Goal: Communication & Community: Share content

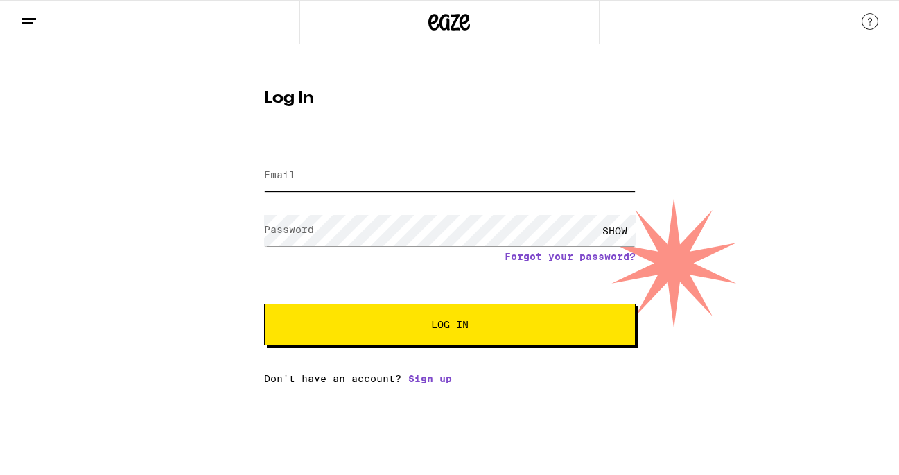
type input "[EMAIL_ADDRESS][DOMAIN_NAME]"
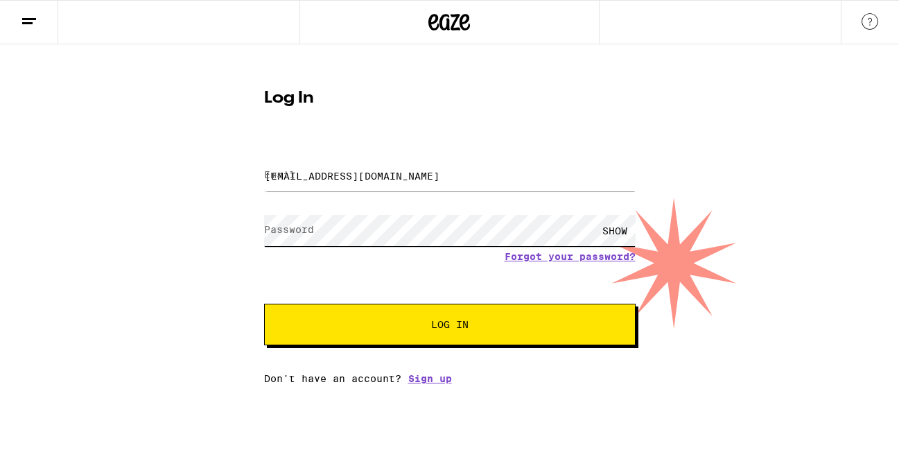
click at [449, 326] on button "Log In" at bounding box center [450, 325] width 372 height 42
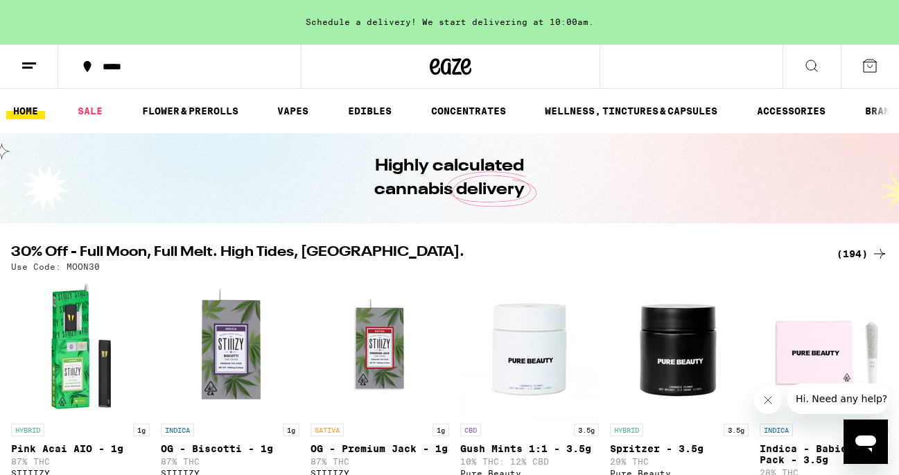
click at [40, 60] on button at bounding box center [29, 67] width 58 height 44
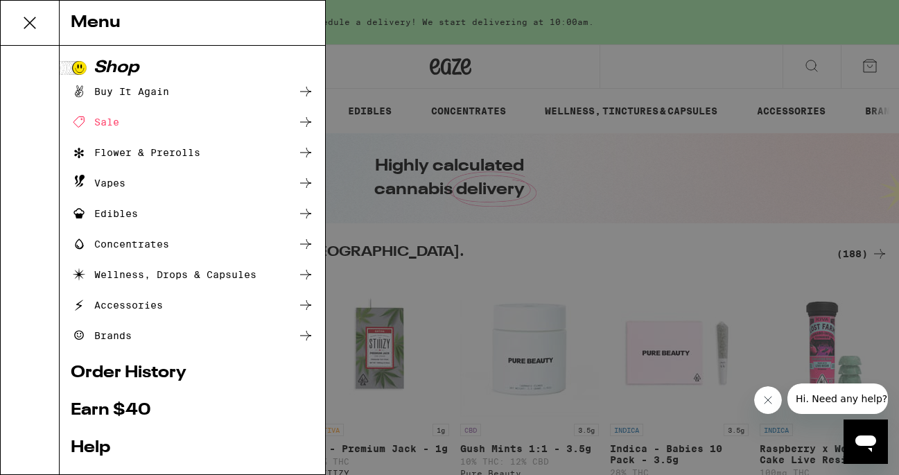
scroll to position [42, 0]
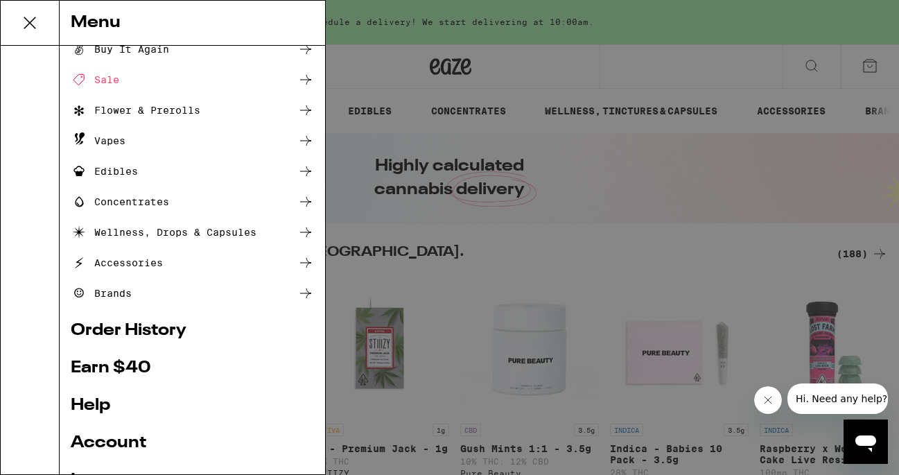
click at [103, 365] on link "Earn $ 40" at bounding box center [192, 368] width 243 height 17
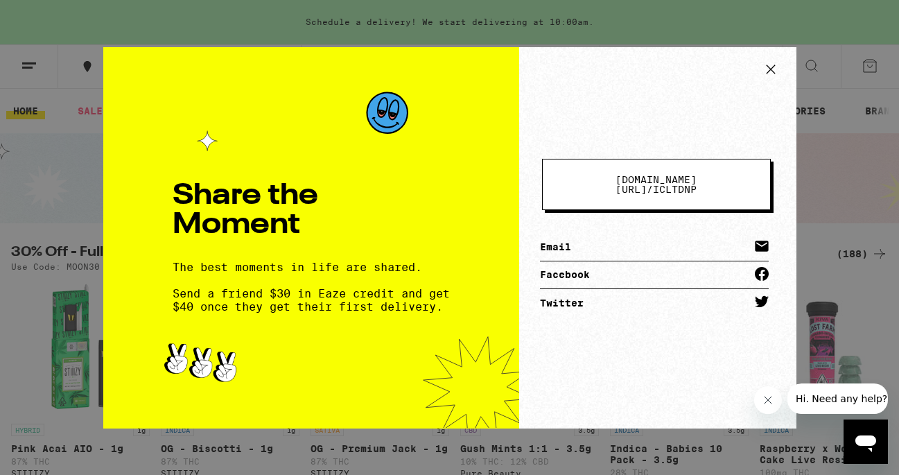
click at [616, 190] on span "[DOMAIN_NAME][URL] /" at bounding box center [656, 184] width 81 height 21
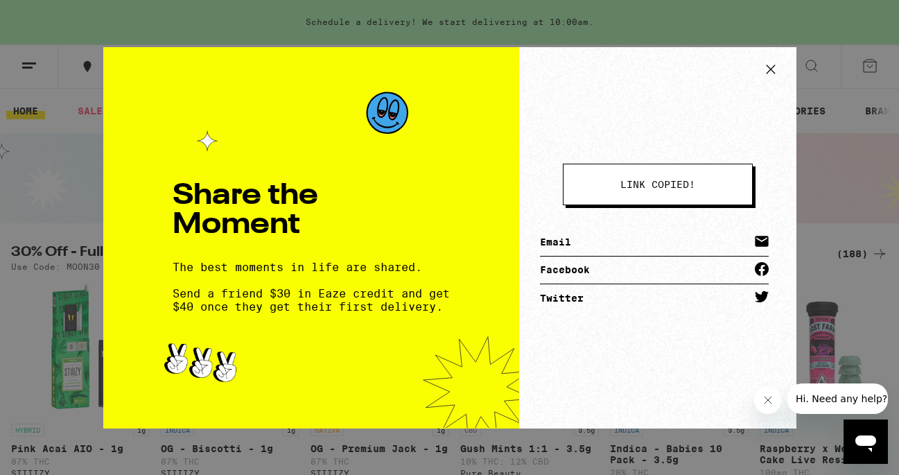
click at [612, 190] on button "link copied!" at bounding box center [658, 185] width 190 height 42
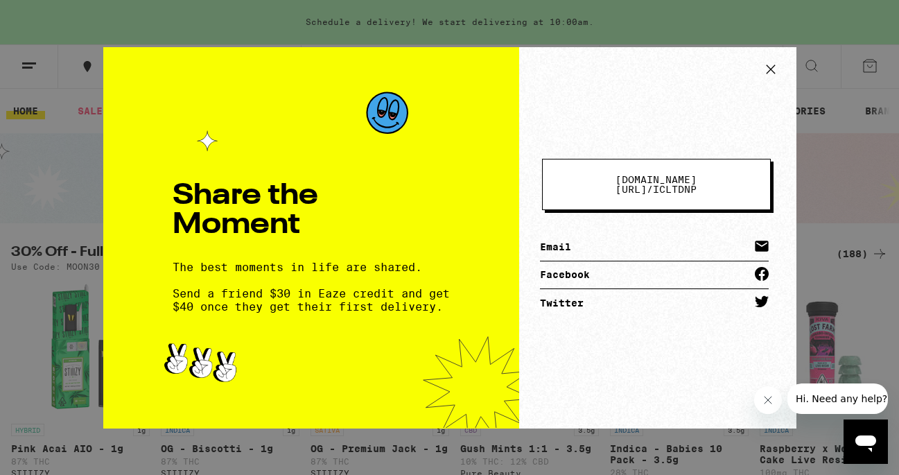
click at [769, 69] on icon at bounding box center [771, 69] width 21 height 21
